Goal: Information Seeking & Learning: Learn about a topic

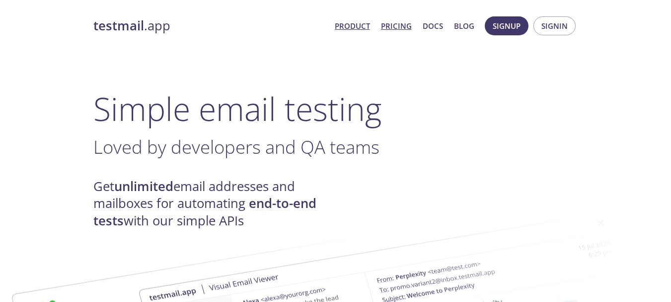
click at [394, 32] on link "Pricing" at bounding box center [396, 25] width 31 height 13
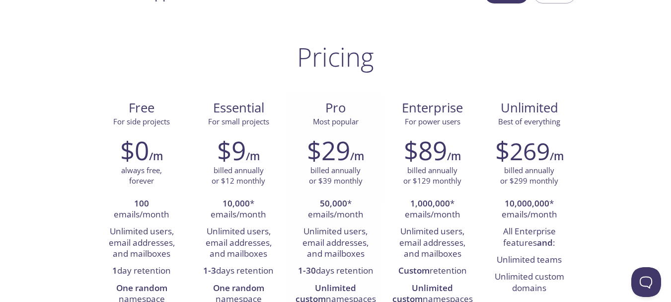
scroll to position [50, 0]
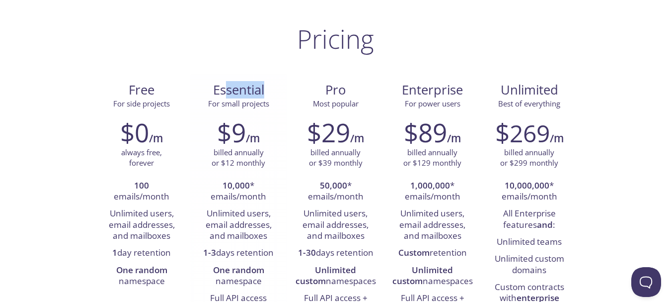
drag, startPoint x: 223, startPoint y: 96, endPoint x: 267, endPoint y: 94, distance: 44.3
click at [267, 94] on span "Essential" at bounding box center [238, 90] width 81 height 17
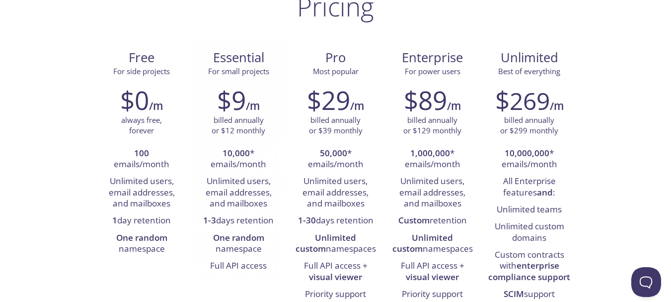
scroll to position [99, 0]
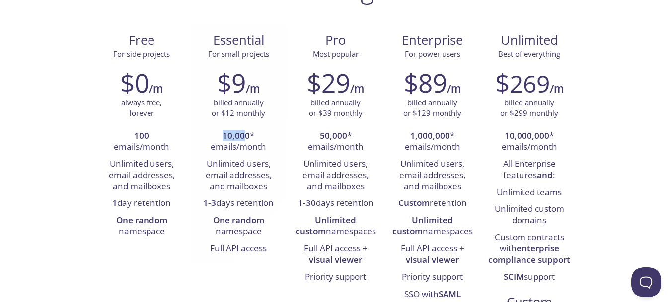
drag, startPoint x: 222, startPoint y: 131, endPoint x: 241, endPoint y: 131, distance: 19.4
click at [242, 132] on li "10,000 * emails/month" at bounding box center [239, 142] width 82 height 28
drag, startPoint x: 212, startPoint y: 163, endPoint x: 238, endPoint y: 188, distance: 36.2
click at [238, 188] on li "Unlimited users, email addresses, and mailboxes" at bounding box center [239, 175] width 82 height 39
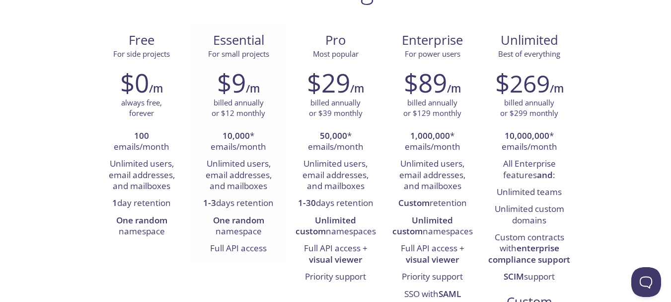
scroll to position [0, 0]
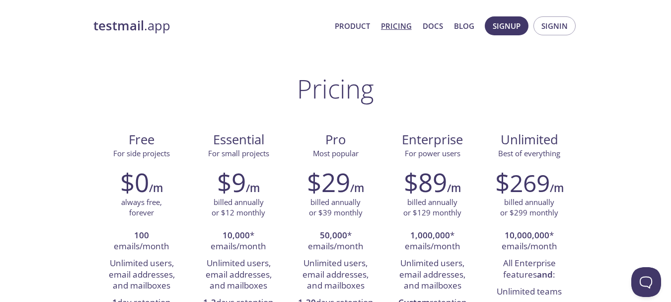
click at [371, 18] on span "Product Pricing Docs Blog" at bounding box center [404, 26] width 151 height 24
click at [157, 34] on link "testmail .app" at bounding box center [210, 25] width 234 height 17
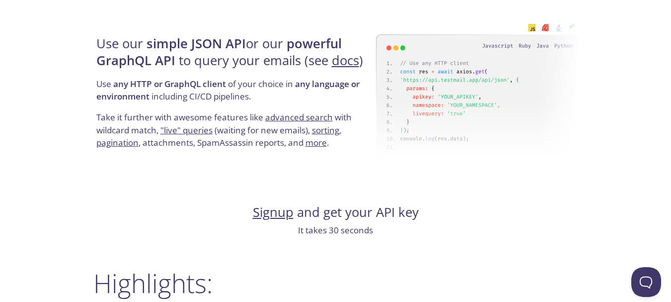
scroll to position [895, 0]
